Goal: Task Accomplishment & Management: Manage account settings

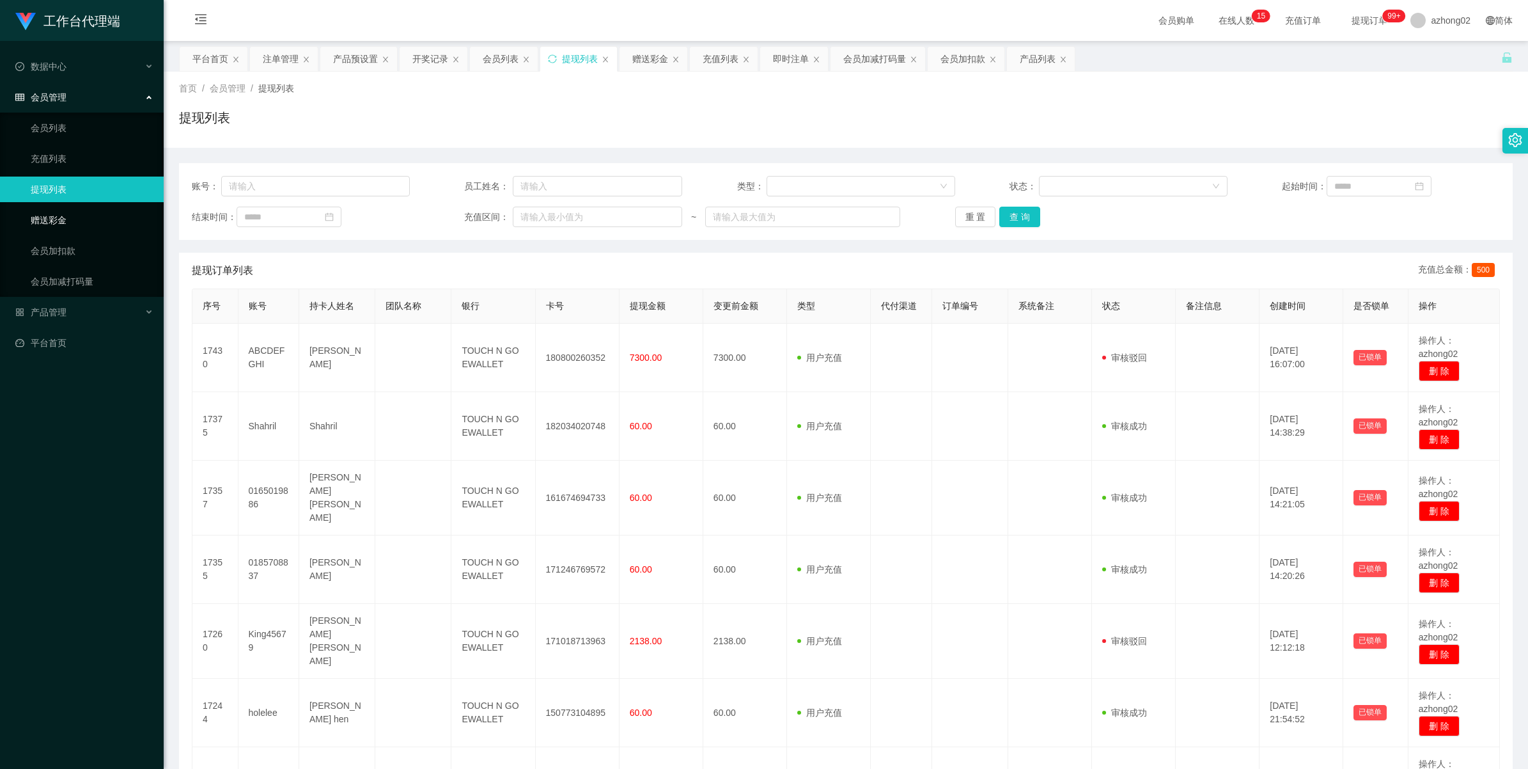
click at [67, 213] on link "赠送彩金" at bounding box center [92, 220] width 123 height 26
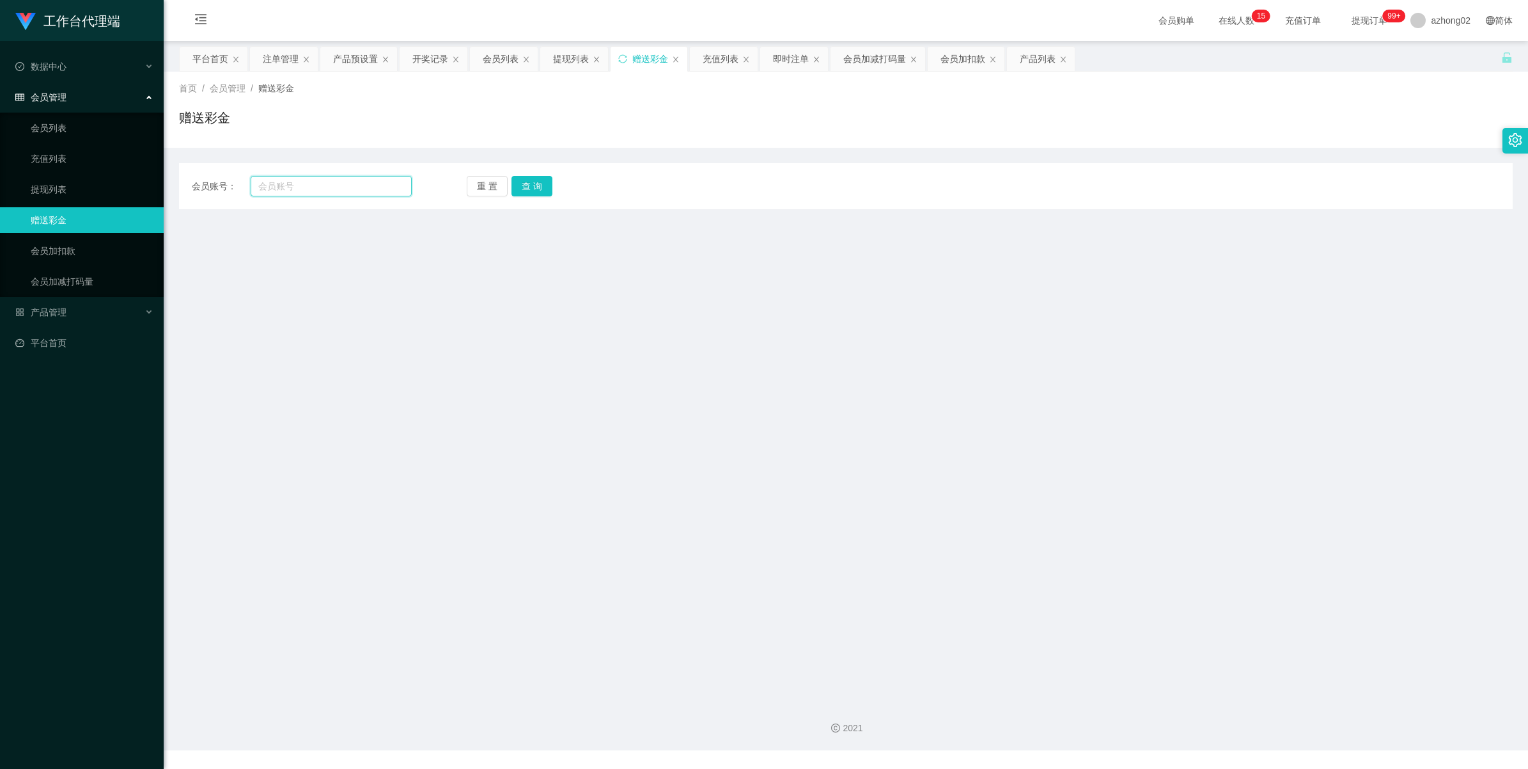
click at [274, 187] on input "text" at bounding box center [331, 186] width 161 height 20
paste input "ABCDEFGHI"
type input "ABCDEFGHI"
click at [526, 179] on button "查 询" at bounding box center [532, 186] width 41 height 20
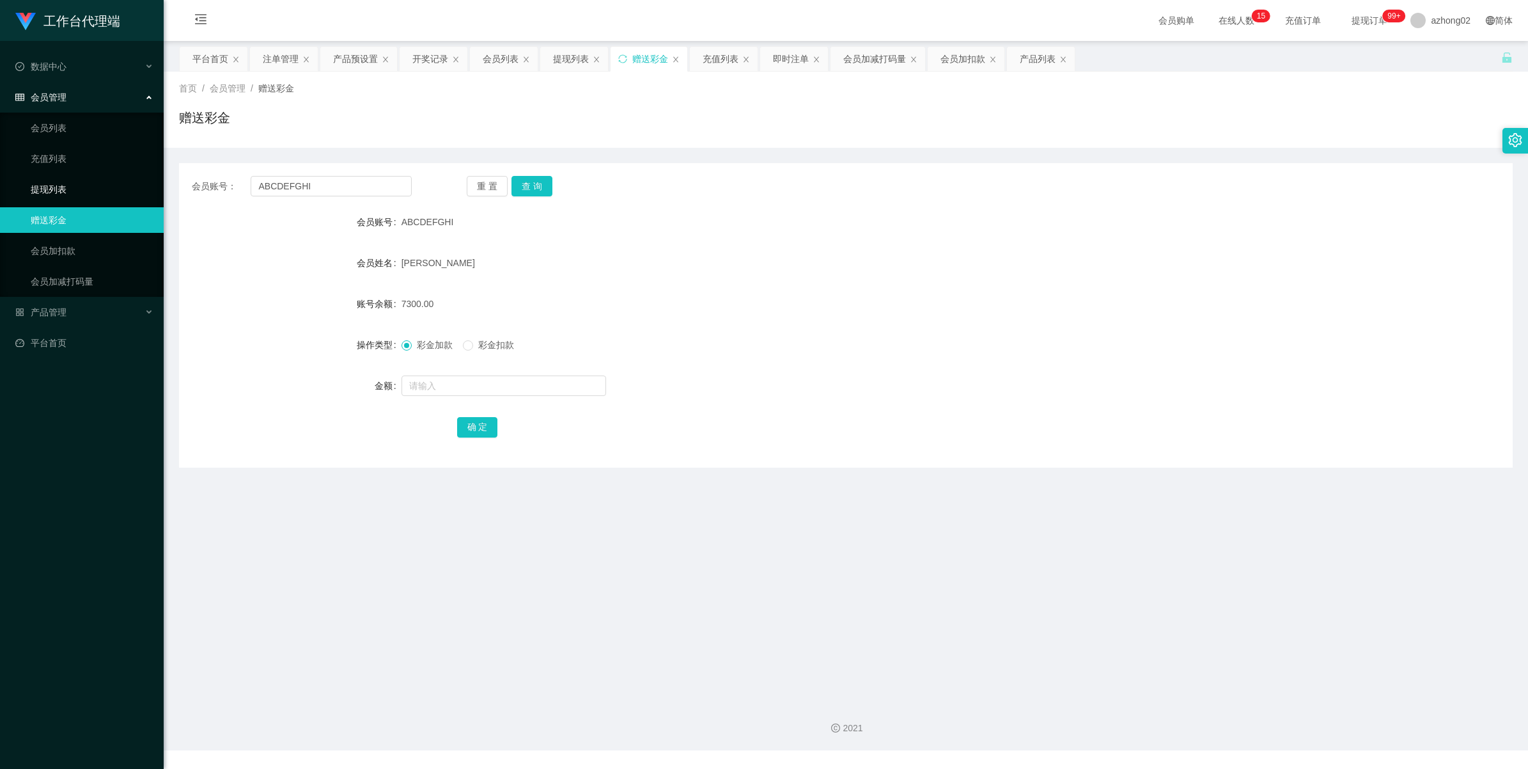
click at [87, 190] on link "提现列表" at bounding box center [92, 189] width 123 height 26
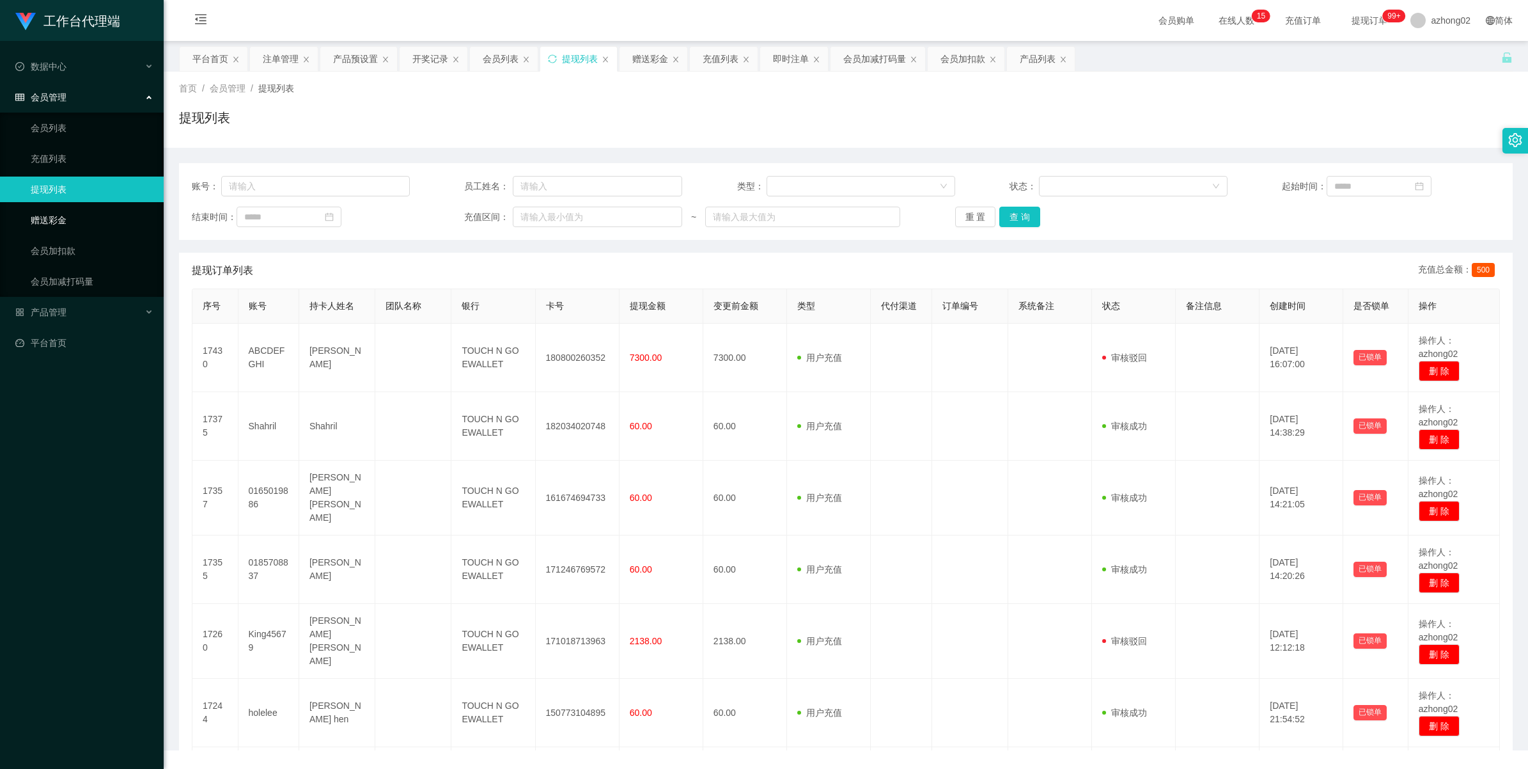
click at [77, 226] on link "赠送彩金" at bounding box center [92, 220] width 123 height 26
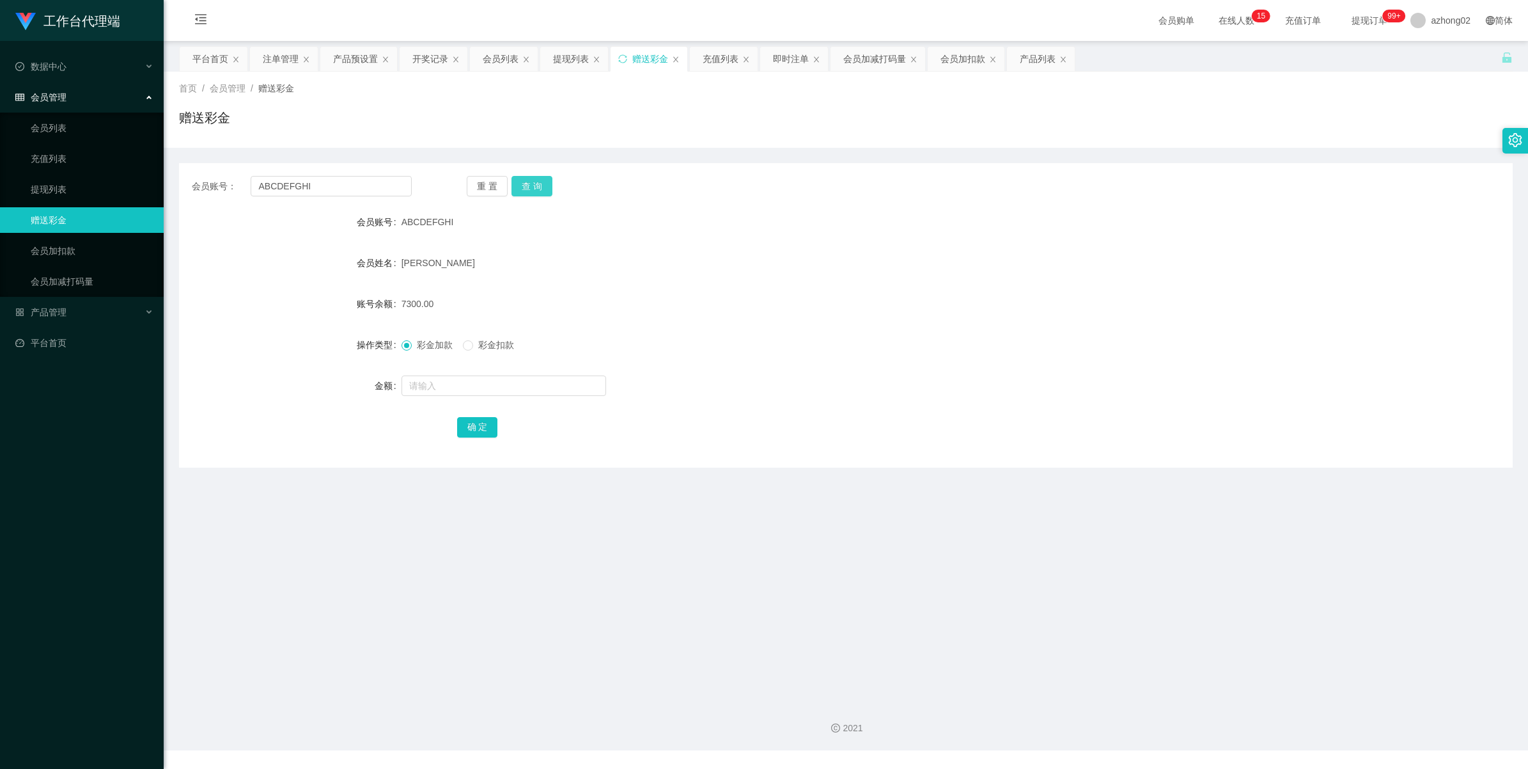
click at [528, 176] on button "查 询" at bounding box center [532, 186] width 41 height 20
drag, startPoint x: 86, startPoint y: 164, endPoint x: 77, endPoint y: 161, distance: 10.1
click at [85, 164] on link "充值列表" at bounding box center [92, 159] width 123 height 26
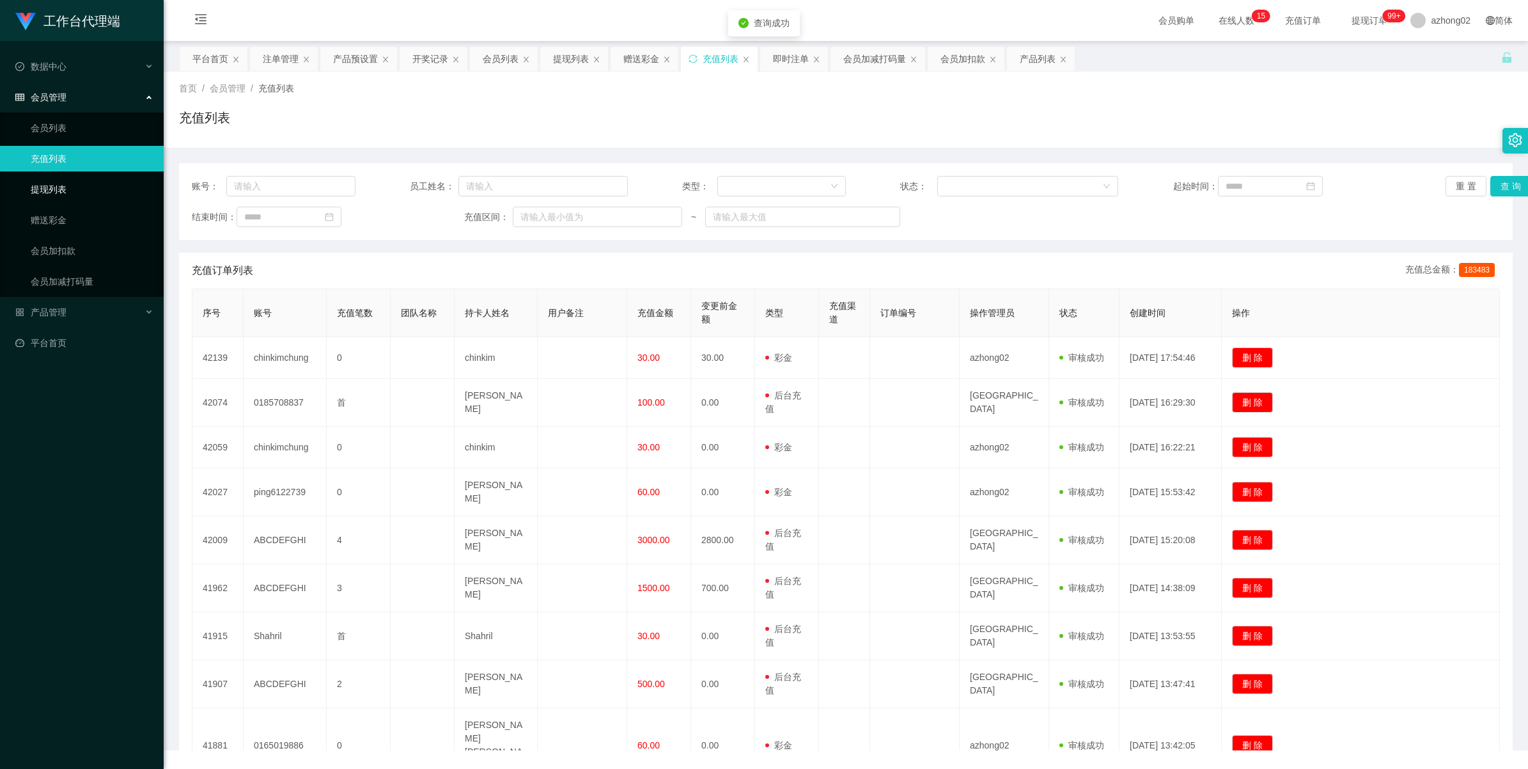
click at [59, 180] on link "提现列表" at bounding box center [92, 189] width 123 height 26
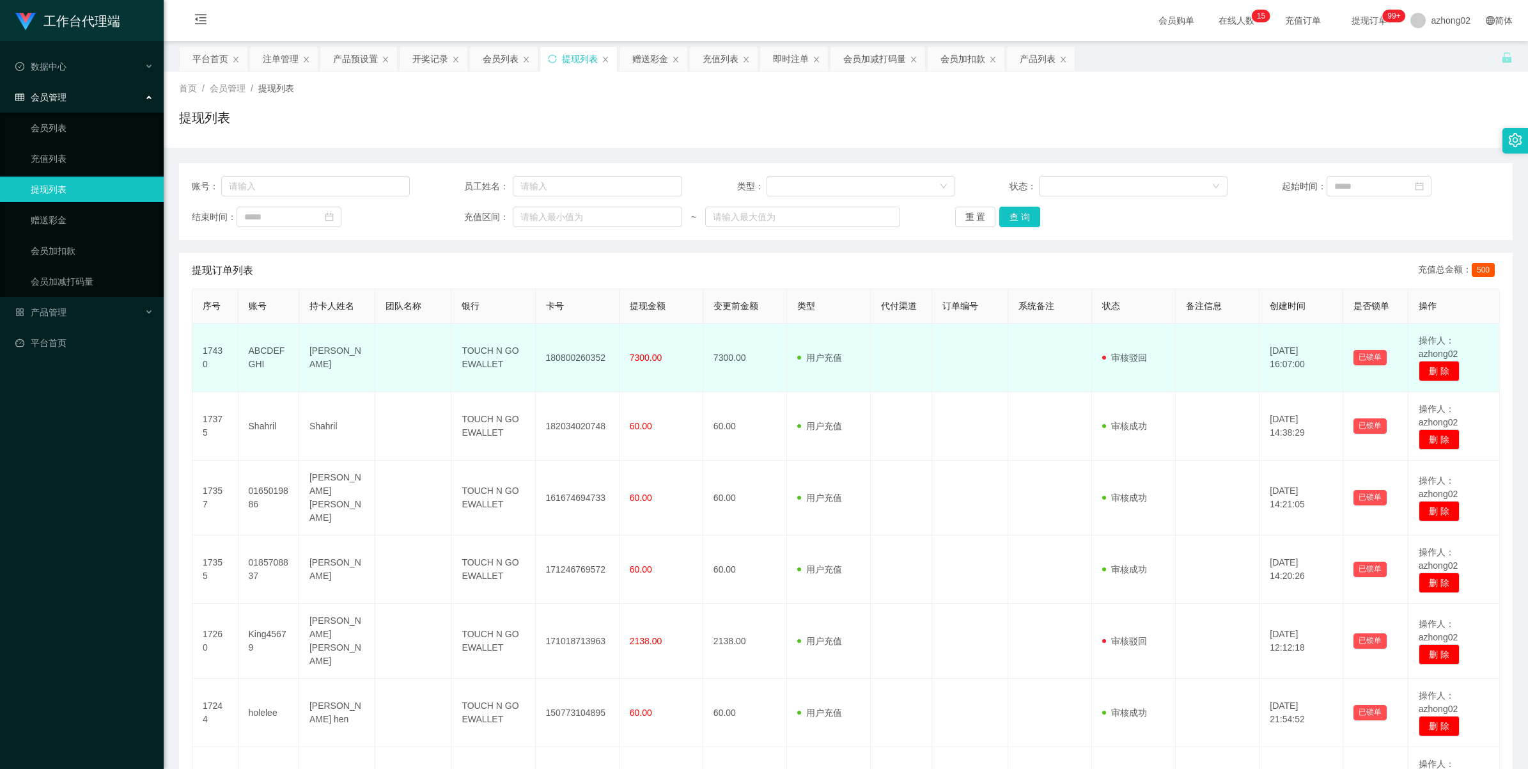
drag, startPoint x: 1134, startPoint y: 350, endPoint x: 1125, endPoint y: 358, distance: 11.3
click at [1125, 356] on span "审核驳回" at bounding box center [1124, 357] width 45 height 10
click at [1123, 359] on span "审核驳回" at bounding box center [1124, 357] width 45 height 10
